Goal: Task Accomplishment & Management: Use online tool/utility

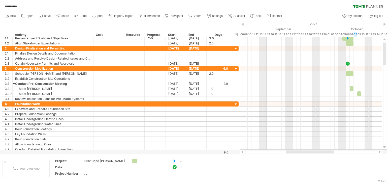
click at [384, 24] on div at bounding box center [384, 24] width 2 height 3
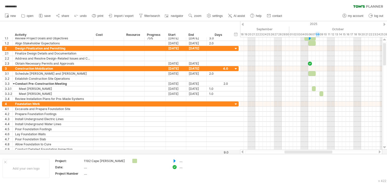
click at [384, 24] on div at bounding box center [384, 24] width 2 height 3
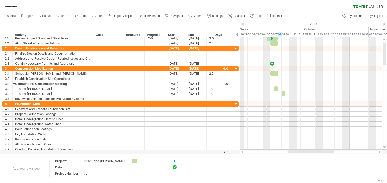
click at [384, 24] on div at bounding box center [384, 24] width 2 height 3
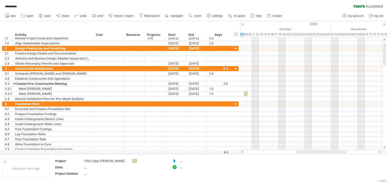
click at [242, 24] on div at bounding box center [243, 24] width 2 height 3
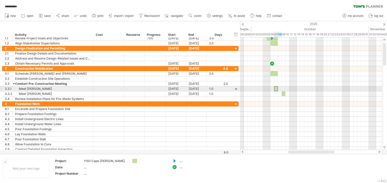
click at [276, 88] on div "​" at bounding box center [276, 88] width 4 height 5
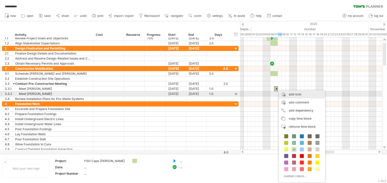
click at [289, 93] on div "add icon" at bounding box center [302, 94] width 46 height 8
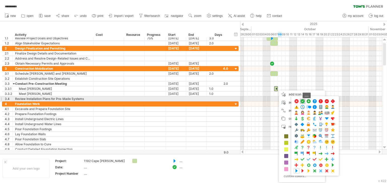
click at [303, 101] on span at bounding box center [302, 101] width 5 height 5
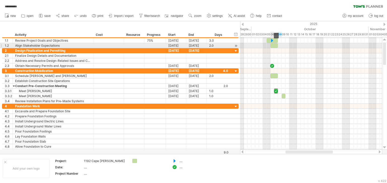
click at [274, 45] on div "​" at bounding box center [274, 45] width 8 height 5
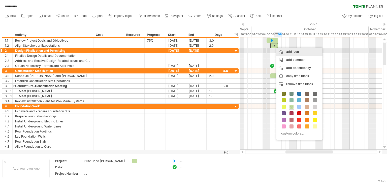
click at [289, 52] on div "add icon" at bounding box center [299, 52] width 46 height 8
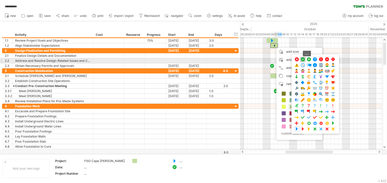
click at [304, 60] on span at bounding box center [302, 59] width 5 height 5
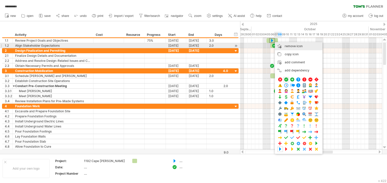
click at [287, 45] on span "remove icon" at bounding box center [294, 46] width 18 height 4
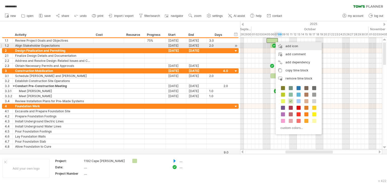
click at [290, 45] on div "add icon" at bounding box center [299, 46] width 46 height 8
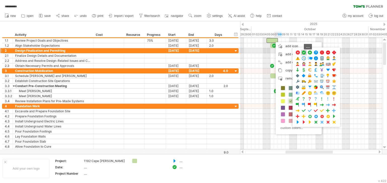
click at [304, 52] on span at bounding box center [303, 52] width 5 height 5
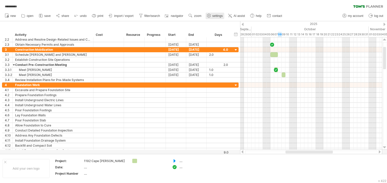
click at [217, 16] on span "settings" at bounding box center [217, 16] width 10 height 4
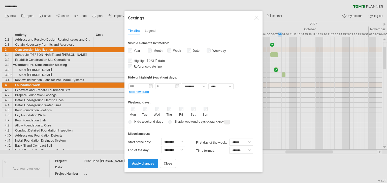
click at [144, 163] on span "apply changes" at bounding box center [143, 163] width 22 height 4
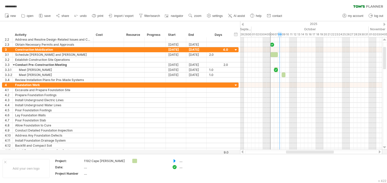
click at [384, 25] on div at bounding box center [384, 24] width 2 height 3
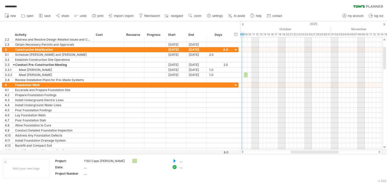
click at [242, 24] on div at bounding box center [243, 24] width 2 height 3
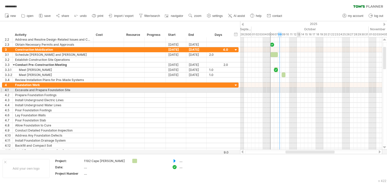
click at [298, 90] on div at bounding box center [311, 89] width 142 height 5
click at [173, 89] on div at bounding box center [176, 89] width 20 height 5
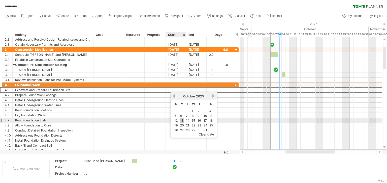
click at [181, 119] on link "13" at bounding box center [182, 120] width 5 height 5
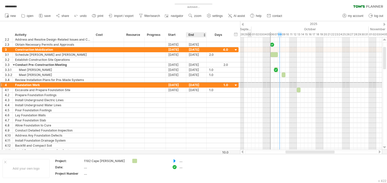
click at [196, 84] on div "[DATE]" at bounding box center [196, 84] width 20 height 5
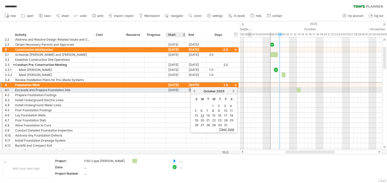
click at [188, 90] on div "[DATE]" at bounding box center [196, 89] width 20 height 5
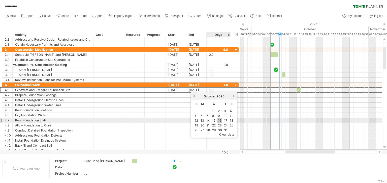
click at [220, 119] on link "16" at bounding box center [219, 120] width 5 height 5
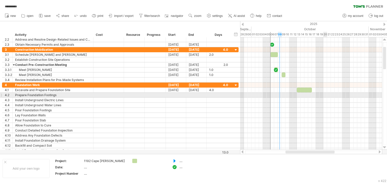
click at [325, 95] on div at bounding box center [311, 94] width 142 height 5
click at [175, 94] on div at bounding box center [176, 94] width 20 height 5
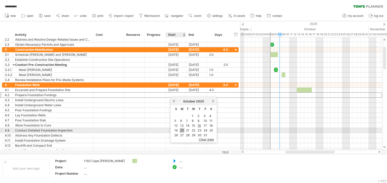
click at [181, 129] on link "20" at bounding box center [182, 130] width 5 height 5
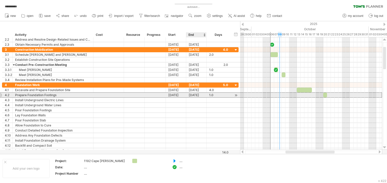
click at [197, 93] on div "[DATE]" at bounding box center [196, 94] width 20 height 5
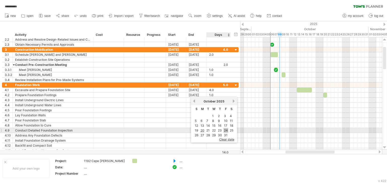
click at [226, 130] on link "24" at bounding box center [225, 130] width 5 height 5
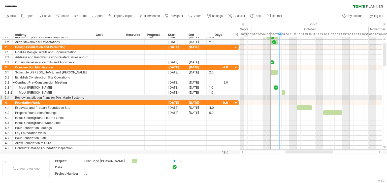
click at [2, 96] on div at bounding box center [1, 97] width 2 height 5
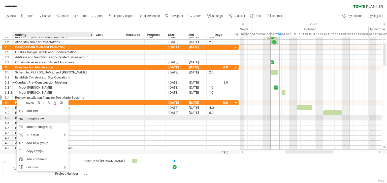
click at [39, 119] on span "remove row" at bounding box center [34, 119] width 17 height 4
